Goal: Task Accomplishment & Management: Manage account settings

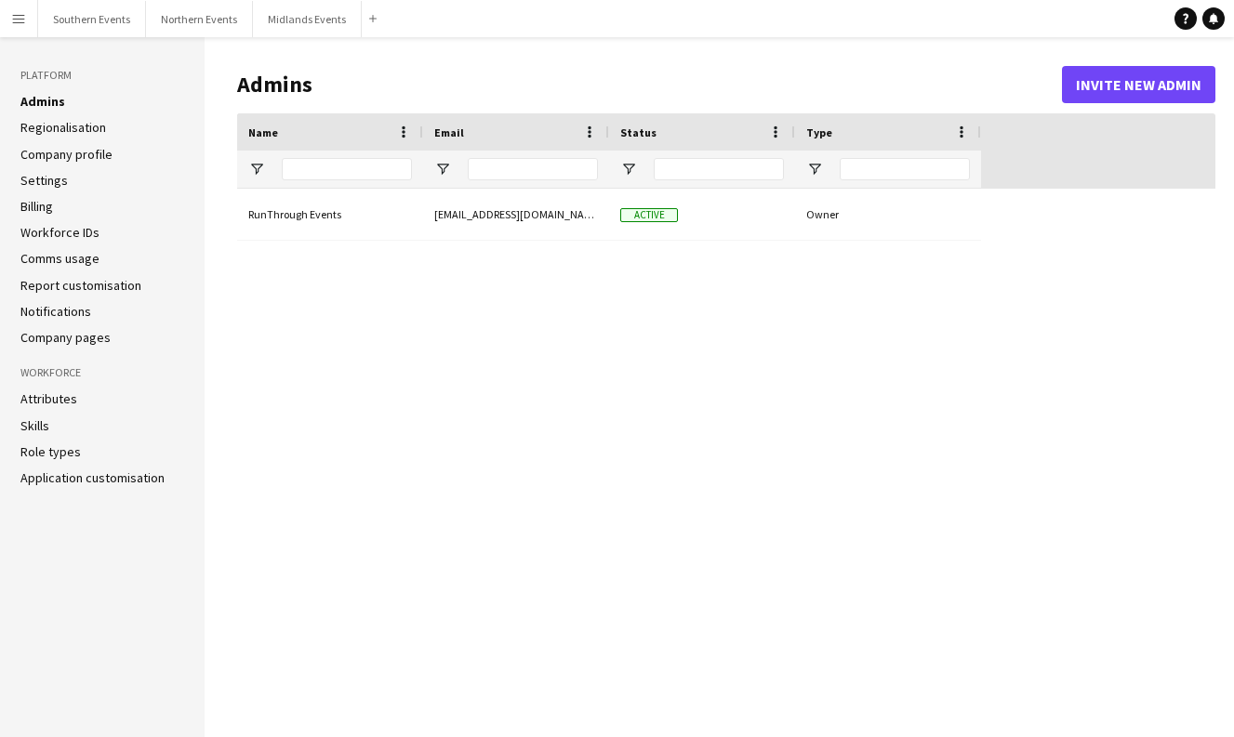
type input "**********"
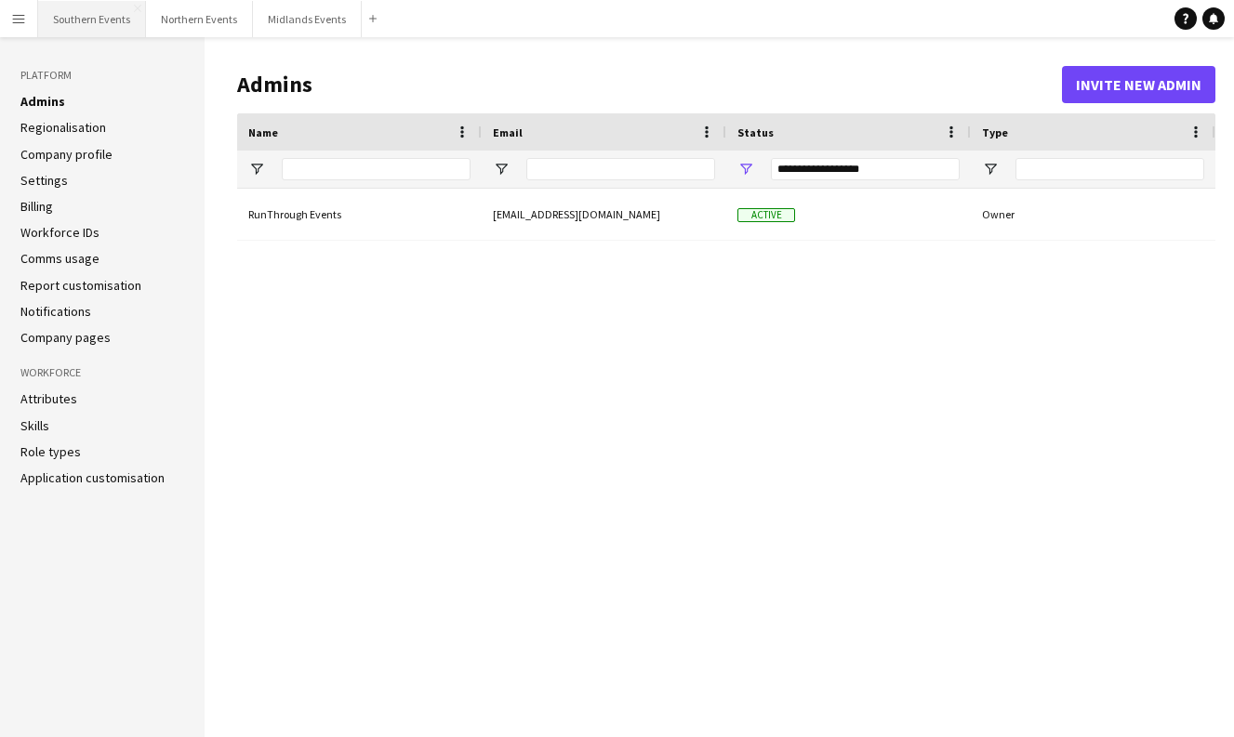
click at [110, 20] on button "Southern Events Close" at bounding box center [92, 19] width 108 height 36
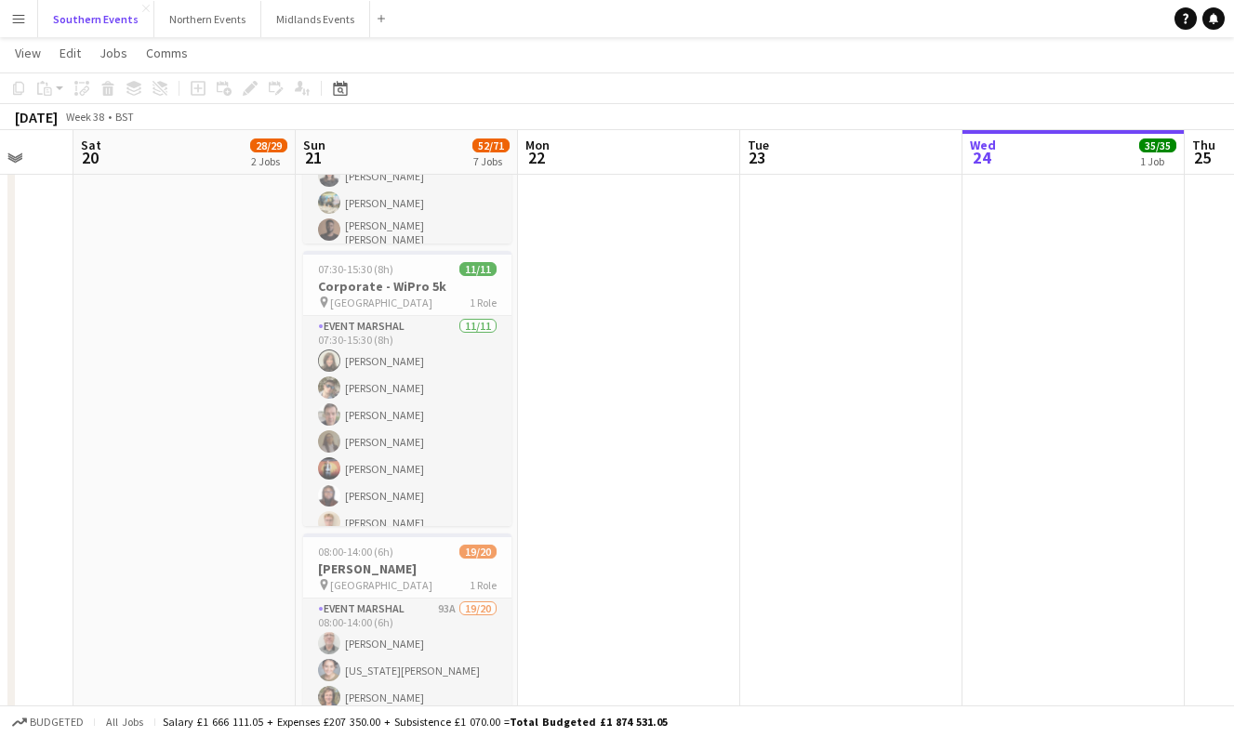
scroll to position [909, 0]
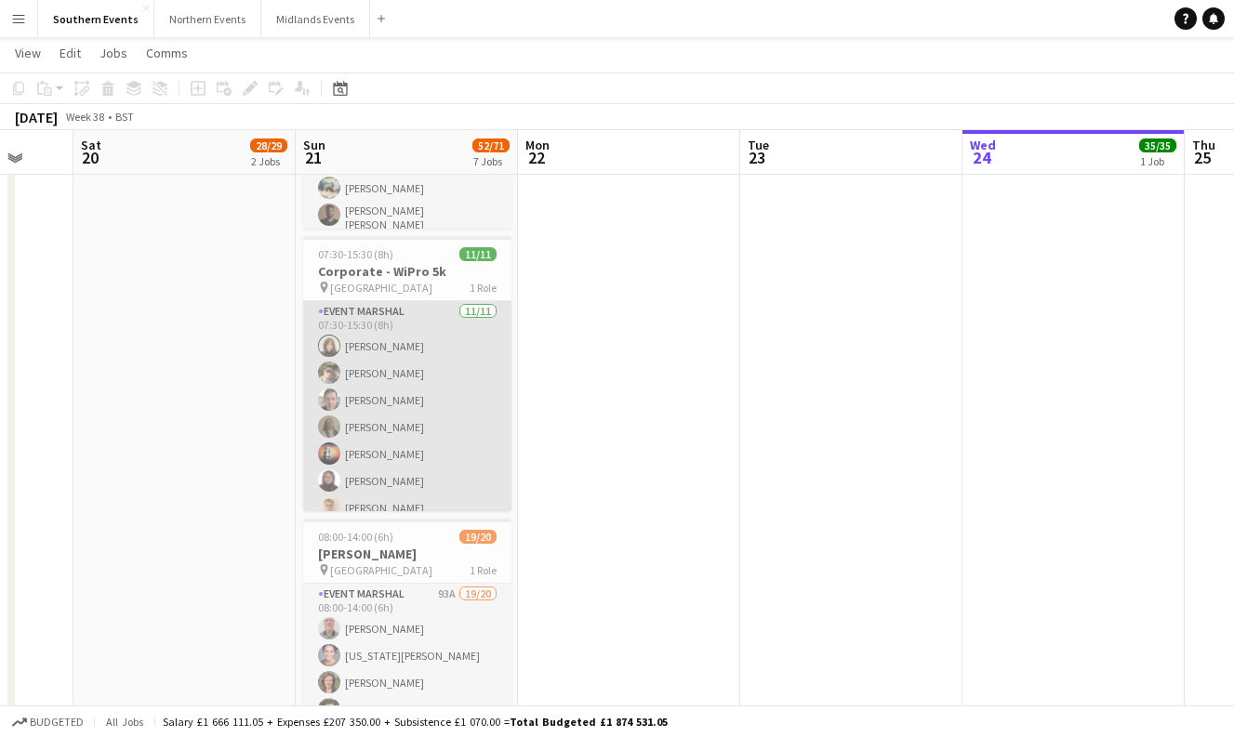
click at [360, 349] on app-card-role "Event Marshal [DATE] 07:30-15:30 (8h) [PERSON_NAME] [PERSON_NAME] [PERSON_NAME]…" at bounding box center [407, 467] width 208 height 333
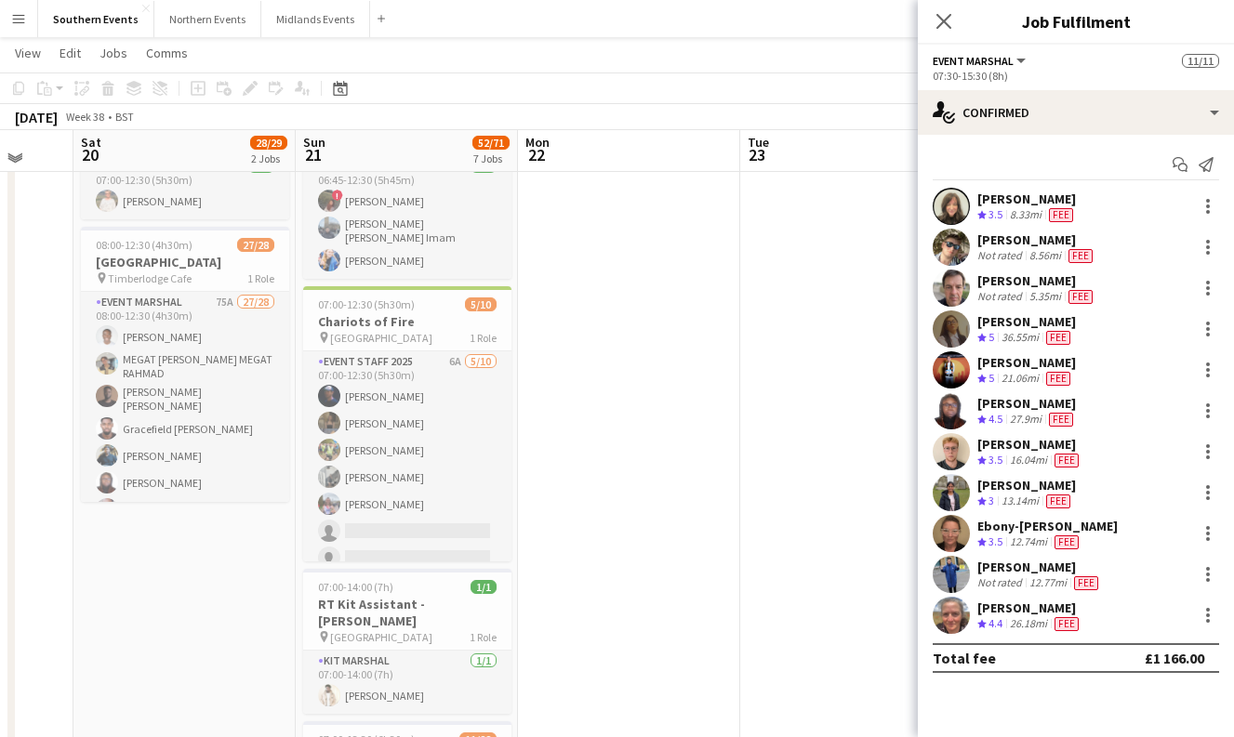
scroll to position [135, 0]
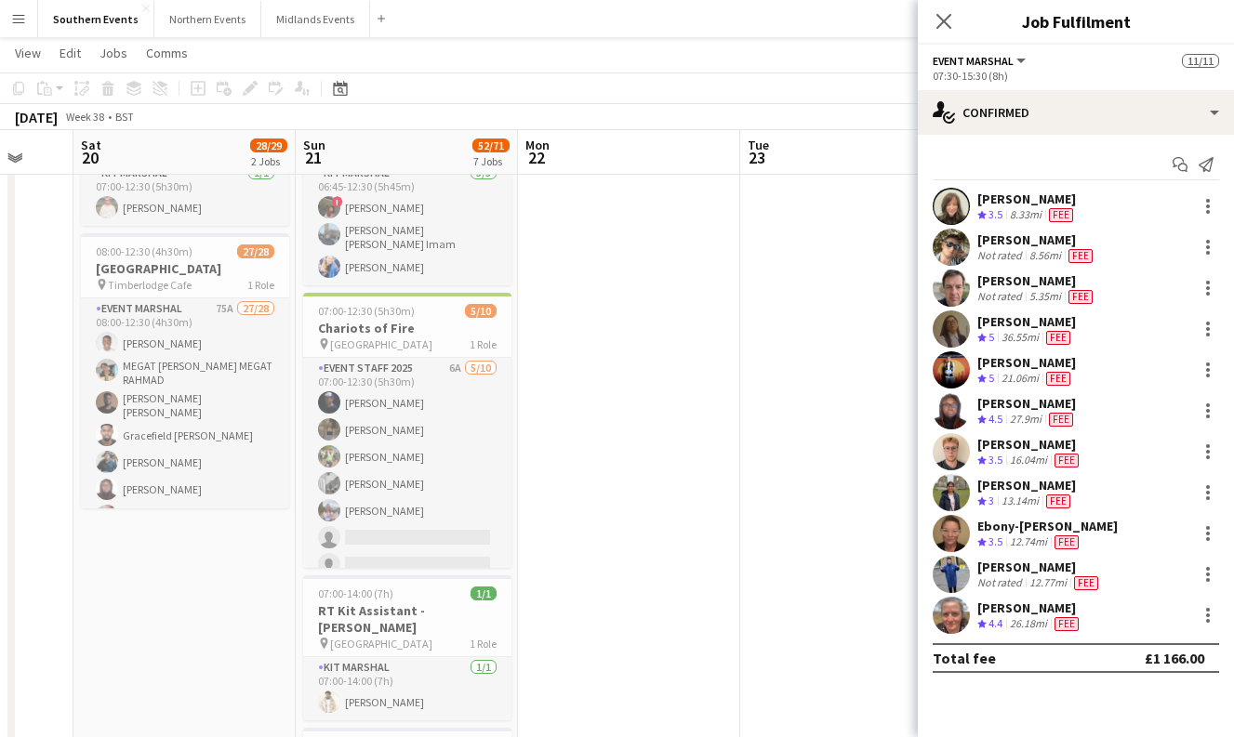
click at [1020, 611] on div "[PERSON_NAME]" at bounding box center [1029, 608] width 105 height 17
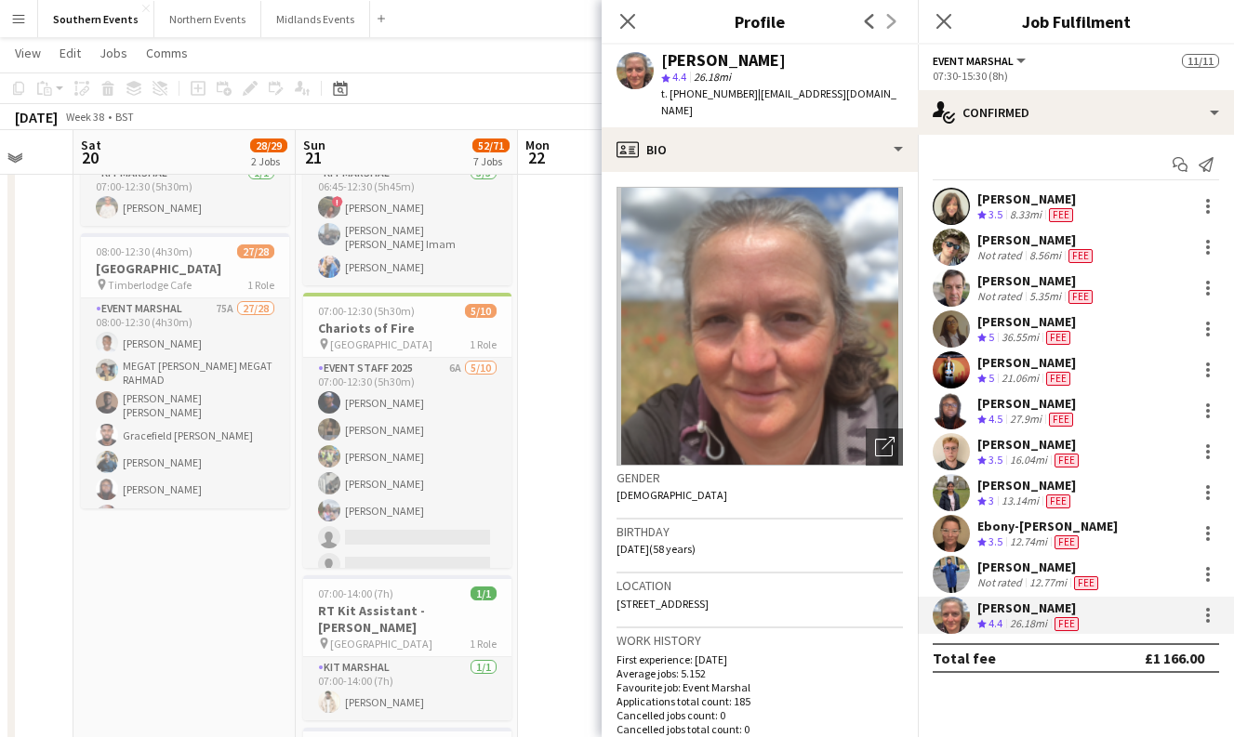
scroll to position [8, 0]
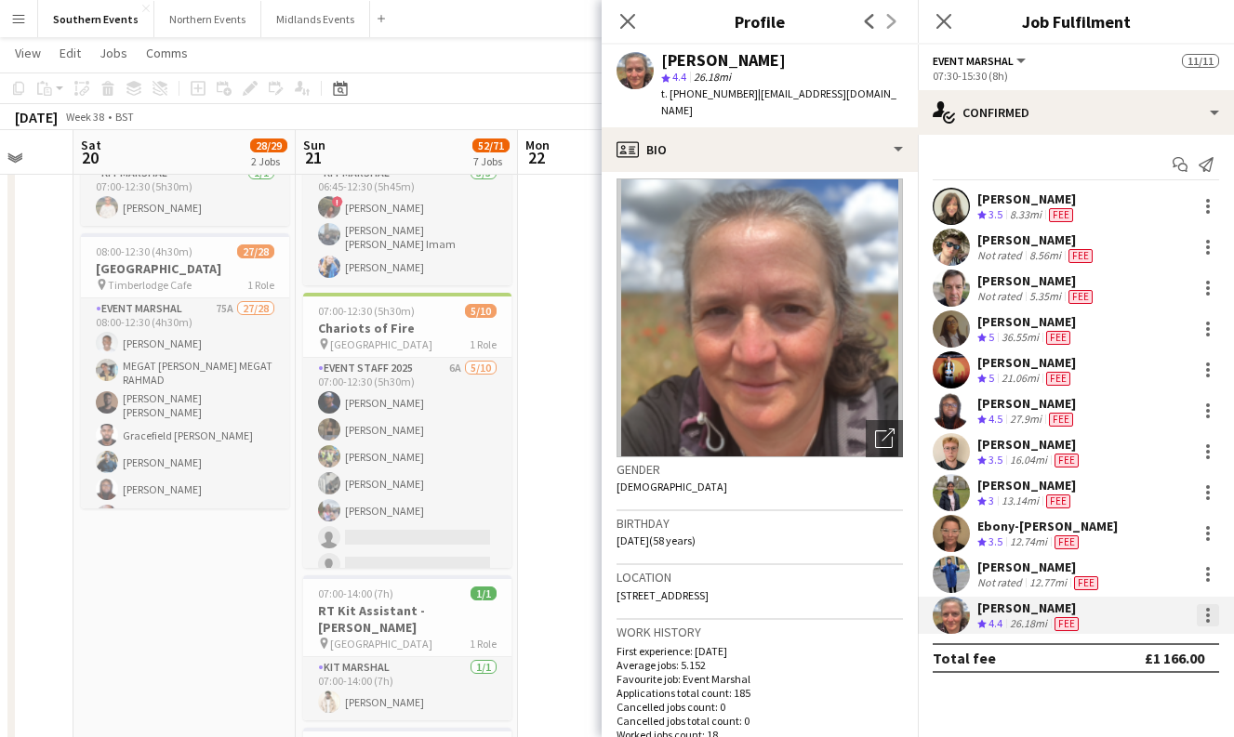
click at [1208, 614] on div at bounding box center [1208, 616] width 4 height 4
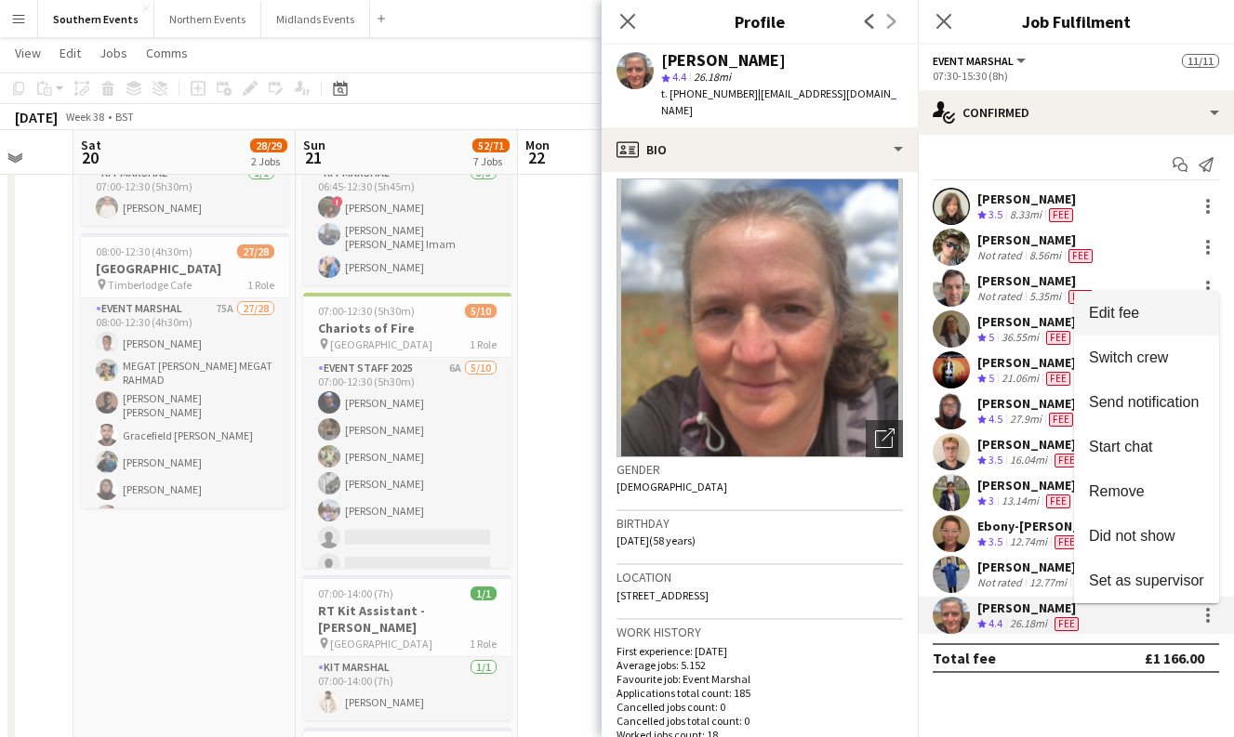
click at [1101, 310] on span "Edit fee" at bounding box center [1114, 313] width 50 height 16
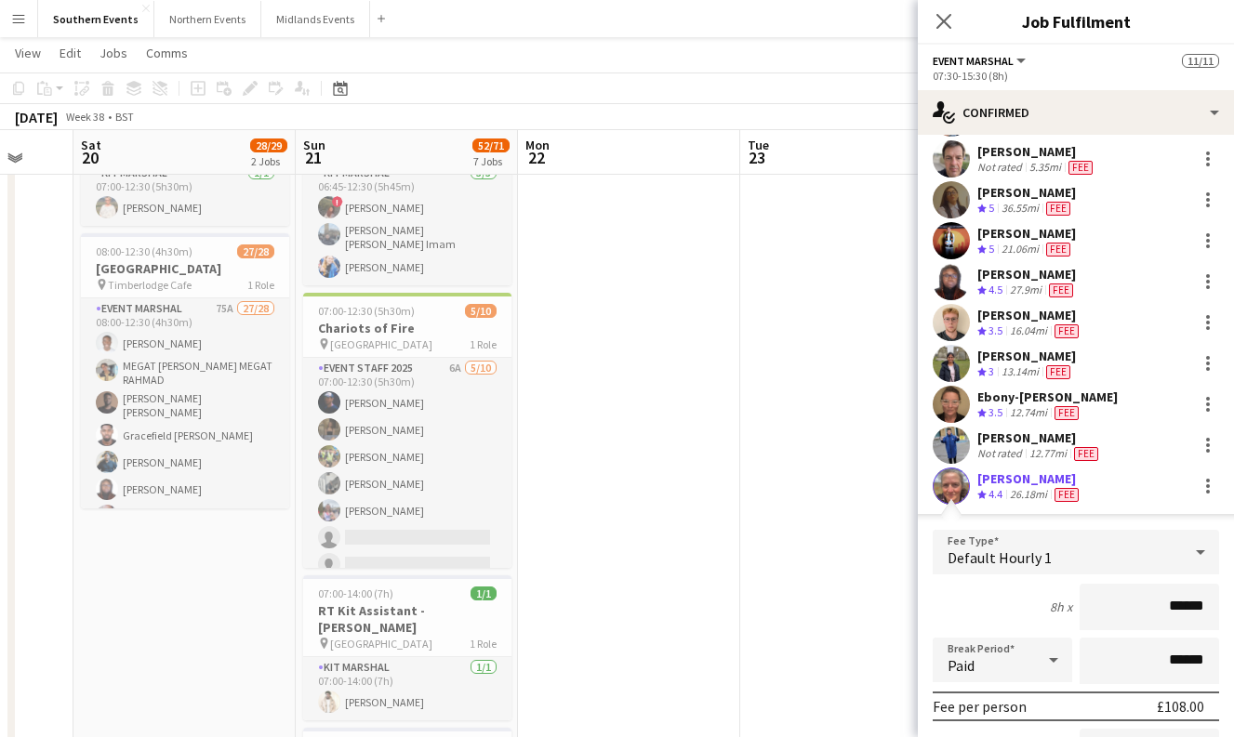
scroll to position [0, 0]
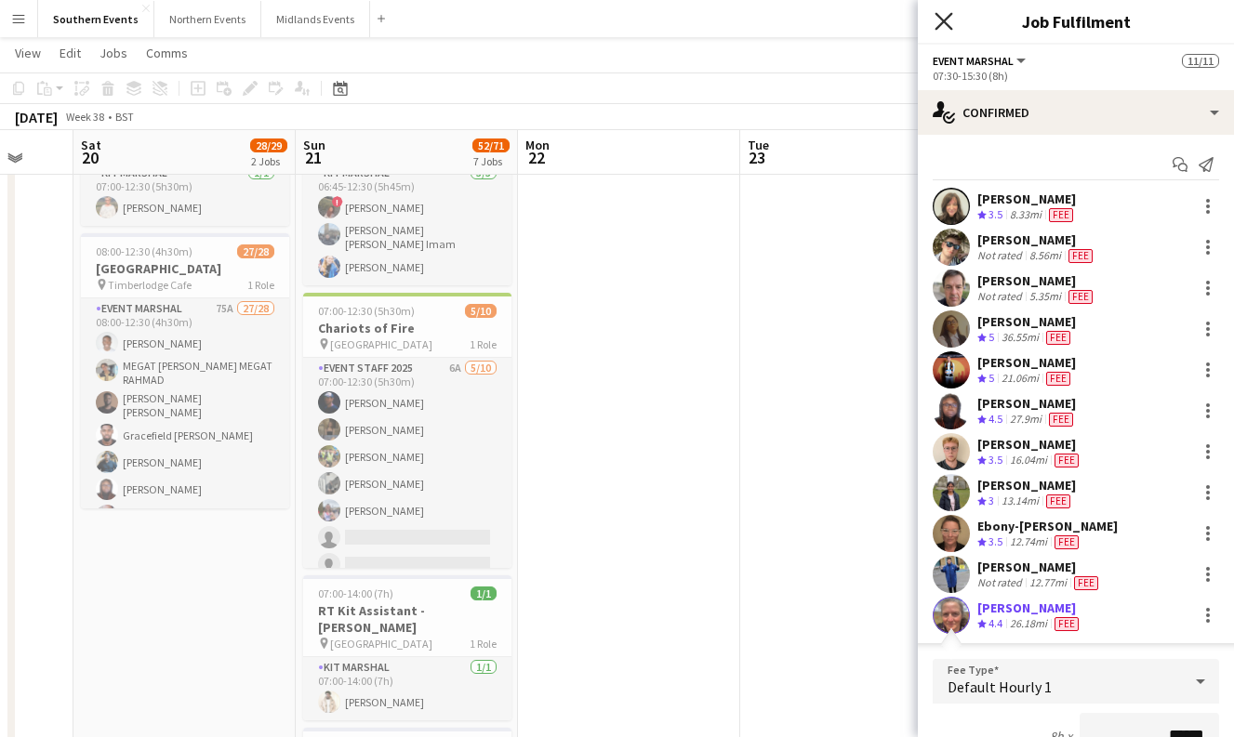
click at [946, 25] on icon at bounding box center [943, 21] width 18 height 18
